Goal: Information Seeking & Learning: Learn about a topic

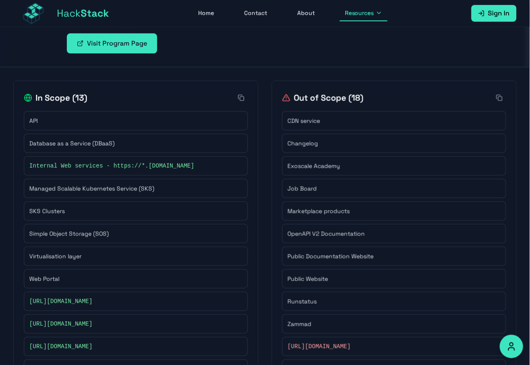
scroll to position [304, 0]
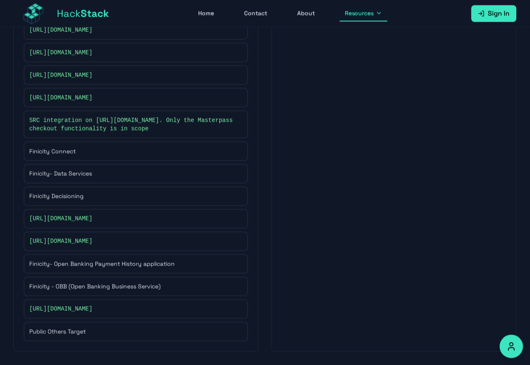
scroll to position [404, 0]
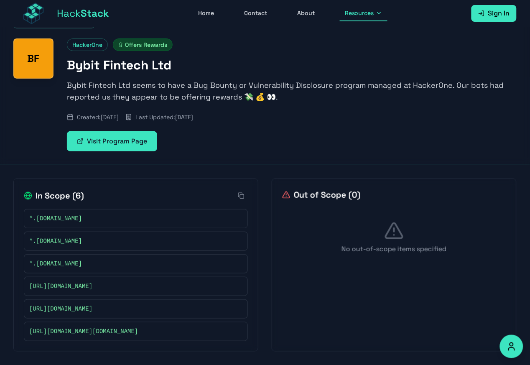
scroll to position [40, 0]
